Goal: Navigation & Orientation: Find specific page/section

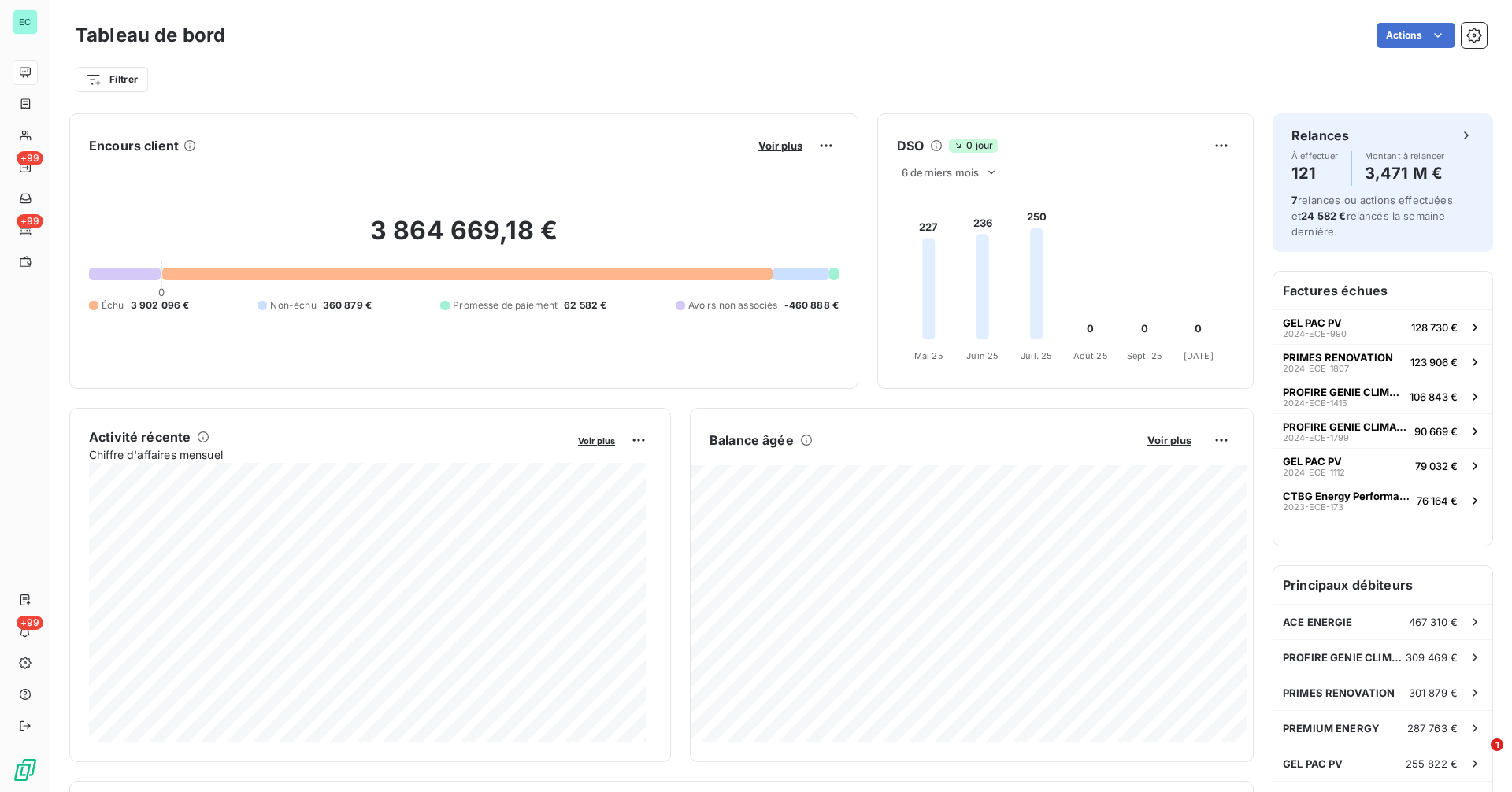
drag, startPoint x: 1116, startPoint y: 128, endPoint x: 1064, endPoint y: 140, distance: 53.4
click at [1079, 137] on div "DSO 0 jour 6 derniers mois 227 236 250 0 0 0 Mai 25 Mai 25 Juin 25 Juin 25 Juil…" at bounding box center [1065, 251] width 376 height 275
click at [1028, 146] on div "0 jour" at bounding box center [1075, 146] width 253 height 14
click at [892, 198] on foreignobject at bounding box center [1063, 275] width 371 height 187
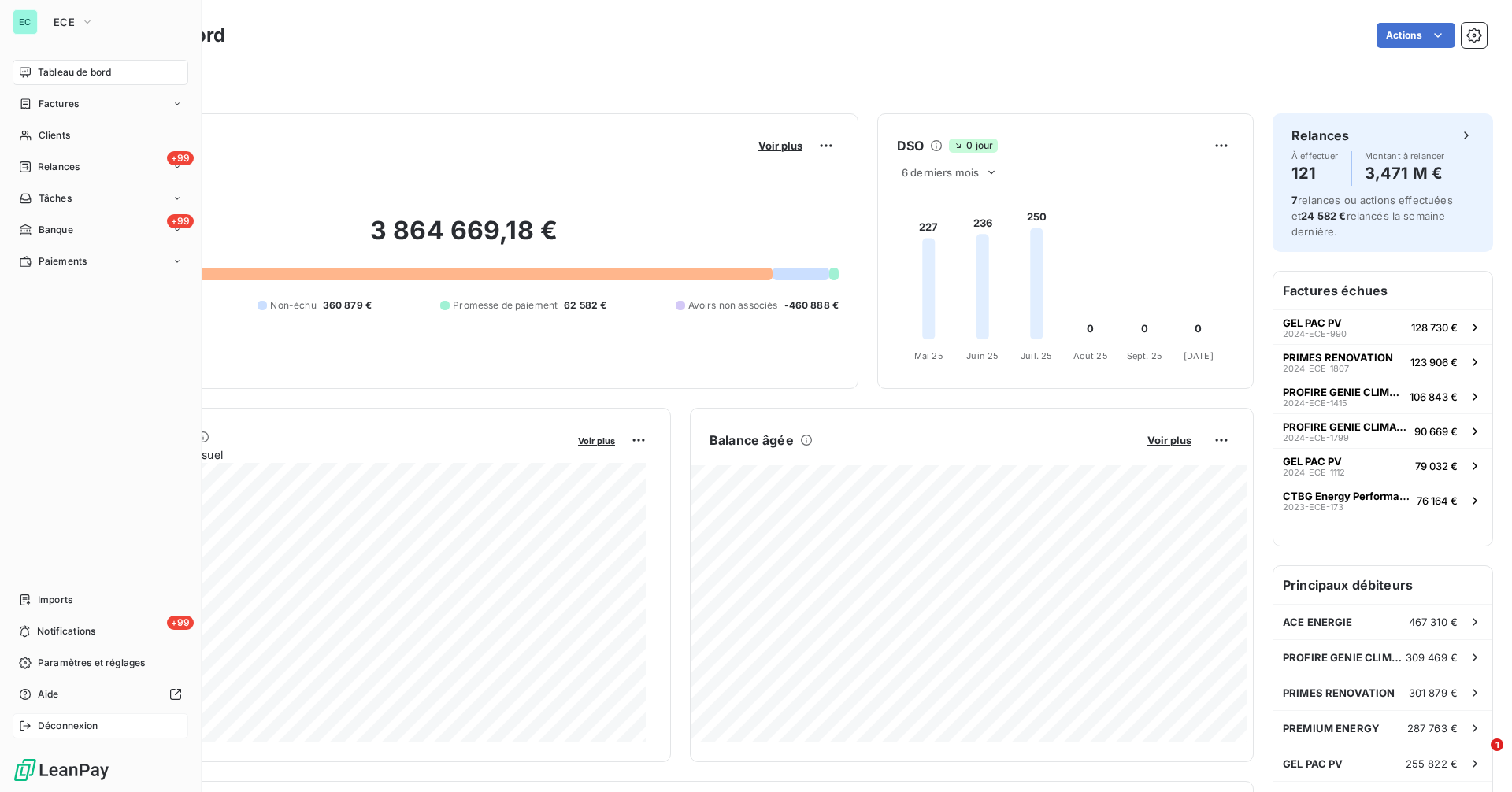
click at [49, 723] on span "Déconnexion" at bounding box center [68, 726] width 61 height 14
